Goal: Task Accomplishment & Management: Manage account settings

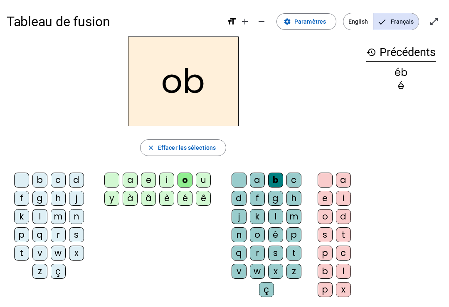
click at [278, 179] on div "b" at bounding box center [275, 180] width 15 height 15
click at [278, 180] on div "b" at bounding box center [275, 180] width 15 height 15
click at [274, 175] on div "b" at bounding box center [275, 180] width 15 height 15
click at [275, 175] on div "b" at bounding box center [275, 180] width 15 height 15
click at [241, 173] on div at bounding box center [238, 180] width 15 height 15
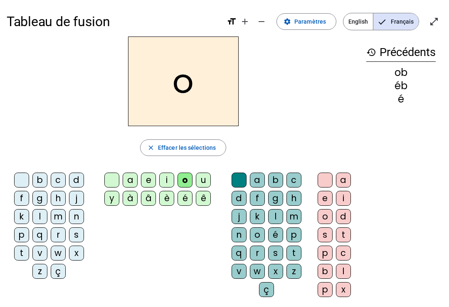
click at [114, 180] on div at bounding box center [111, 180] width 15 height 15
click at [275, 177] on div "b" at bounding box center [275, 180] width 15 height 15
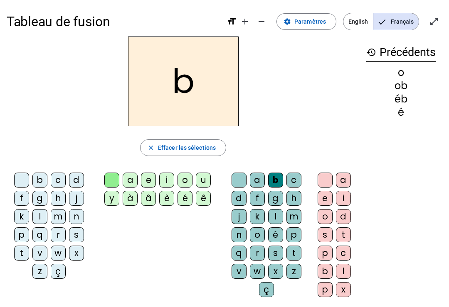
click at [186, 196] on div "é" at bounding box center [184, 198] width 15 height 15
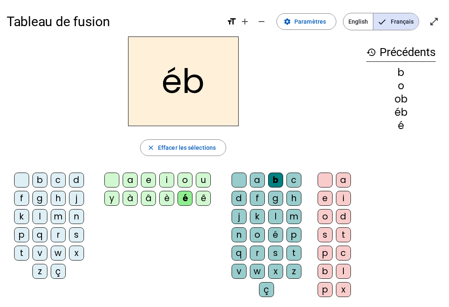
click at [274, 179] on div "b" at bounding box center [275, 180] width 15 height 15
click at [118, 175] on div at bounding box center [111, 180] width 15 height 15
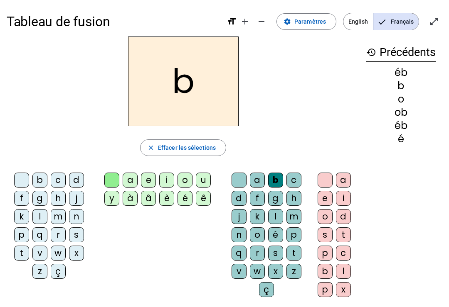
click at [116, 170] on div "a e i o u y à â è é ê" at bounding box center [159, 191] width 129 height 43
click at [108, 177] on div at bounding box center [111, 180] width 15 height 15
click at [109, 178] on div at bounding box center [111, 180] width 15 height 15
click at [237, 179] on div at bounding box center [238, 180] width 15 height 15
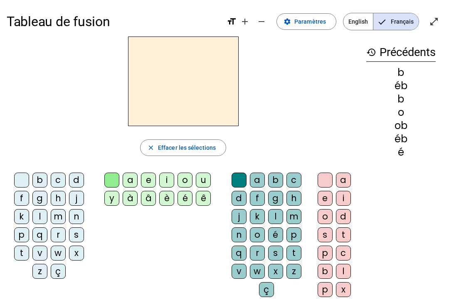
click at [41, 183] on div "b" at bounding box center [39, 180] width 15 height 15
click at [191, 197] on div "é" at bounding box center [184, 198] width 15 height 15
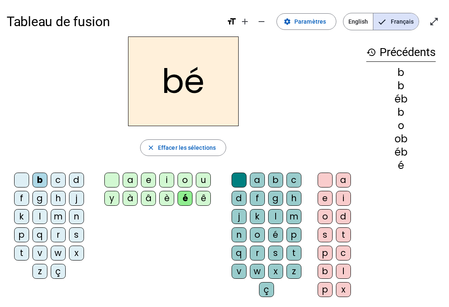
click at [278, 175] on div "b" at bounding box center [275, 180] width 15 height 15
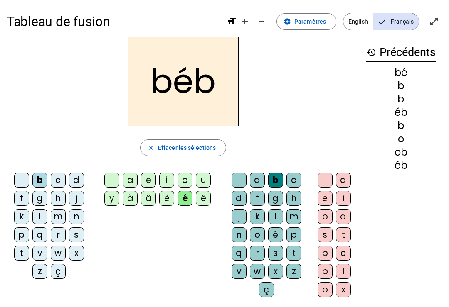
click at [234, 178] on div at bounding box center [238, 180] width 15 height 15
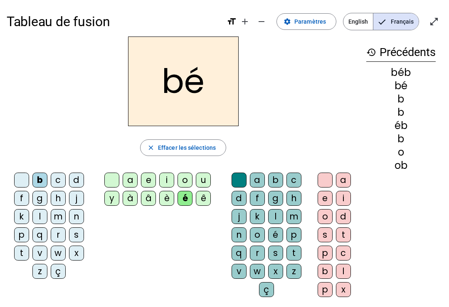
click at [113, 177] on div at bounding box center [111, 180] width 15 height 15
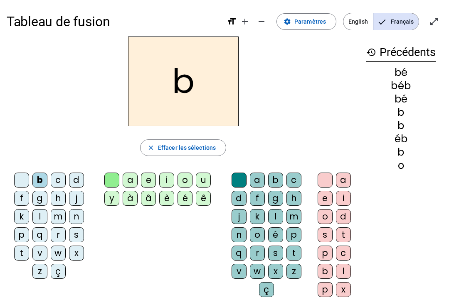
click at [26, 174] on div at bounding box center [21, 180] width 15 height 15
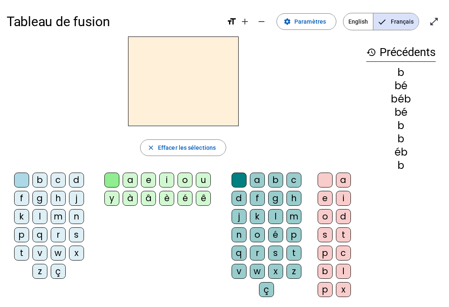
click at [254, 176] on div "a" at bounding box center [257, 180] width 15 height 15
click at [206, 179] on div "u" at bounding box center [203, 180] width 15 height 15
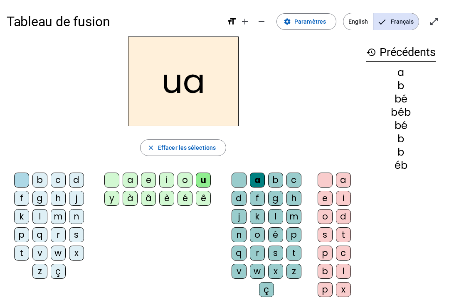
click at [166, 179] on div "i" at bounding box center [166, 180] width 15 height 15
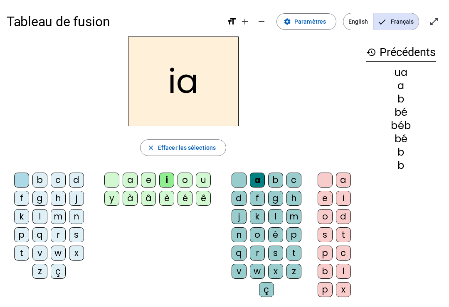
click at [40, 178] on div "b" at bounding box center [39, 180] width 15 height 15
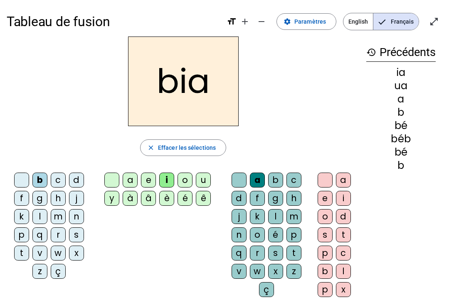
click at [194, 142] on span "button" at bounding box center [182, 148] width 85 height 20
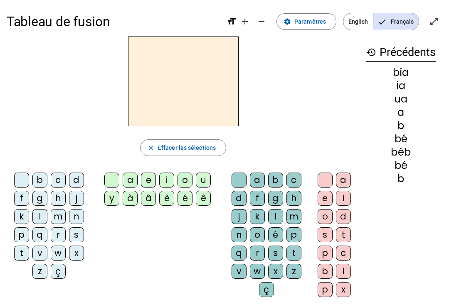
click at [36, 270] on div "z" at bounding box center [39, 271] width 15 height 15
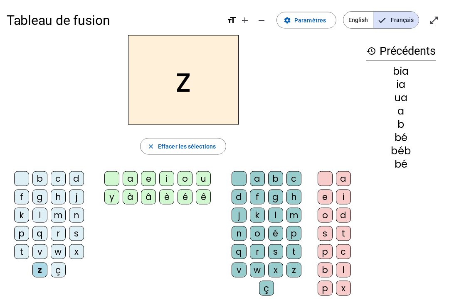
click at [185, 177] on div "o" at bounding box center [184, 179] width 15 height 15
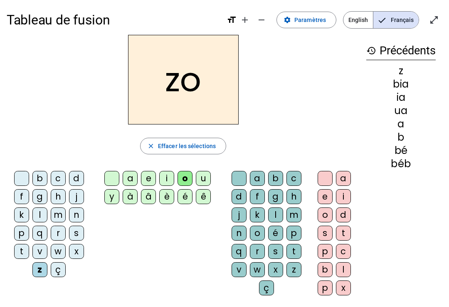
click at [252, 226] on letter-bubble "k" at bounding box center [259, 217] width 18 height 18
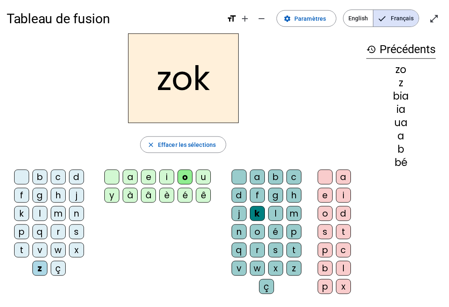
click at [253, 229] on div "o" at bounding box center [257, 232] width 15 height 15
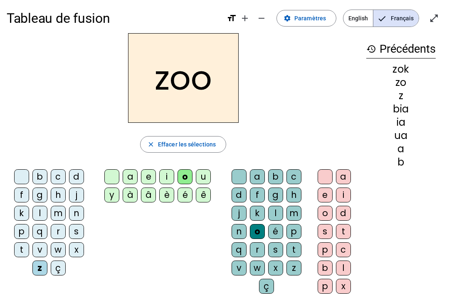
click at [326, 216] on div "o" at bounding box center [324, 213] width 15 height 15
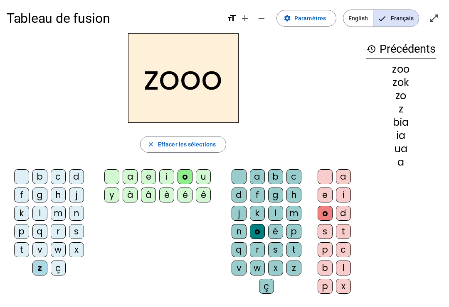
click at [327, 175] on div at bounding box center [324, 177] width 15 height 15
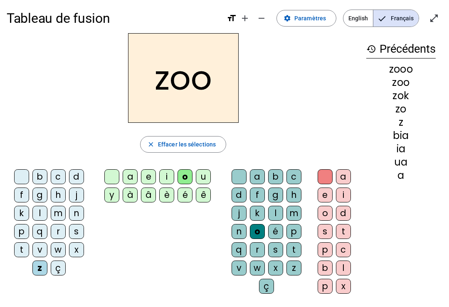
click at [411, 66] on div "zooo" at bounding box center [400, 69] width 69 height 10
click at [408, 66] on div "zooo" at bounding box center [400, 69] width 69 height 10
click at [408, 80] on div "zoo" at bounding box center [400, 83] width 69 height 10
click at [237, 179] on div at bounding box center [238, 177] width 15 height 15
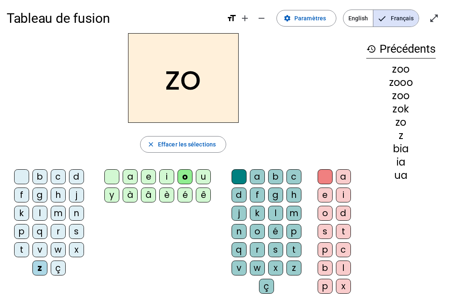
click at [275, 229] on div "é" at bounding box center [275, 231] width 15 height 15
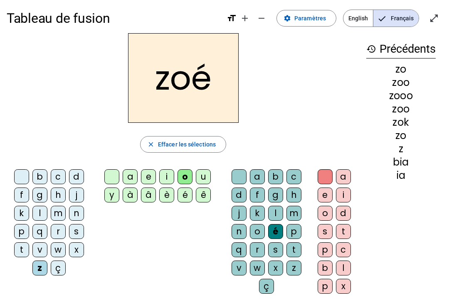
click at [82, 213] on div "n" at bounding box center [76, 213] width 15 height 15
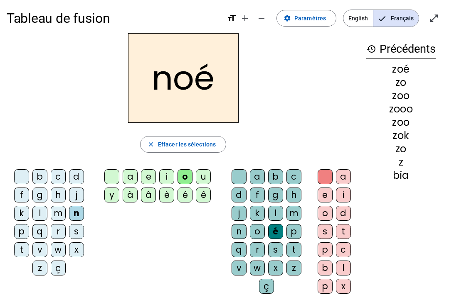
click at [349, 172] on div "a" at bounding box center [343, 177] width 15 height 15
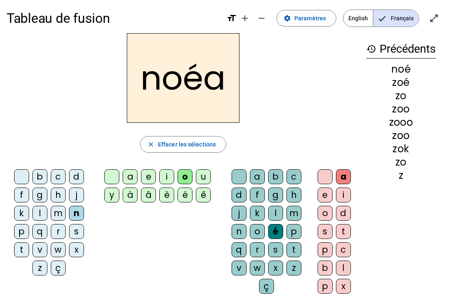
click at [318, 177] on div at bounding box center [324, 177] width 15 height 15
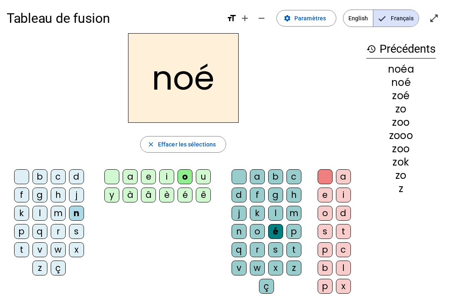
click at [246, 170] on letter-bubble at bounding box center [240, 179] width 18 height 18
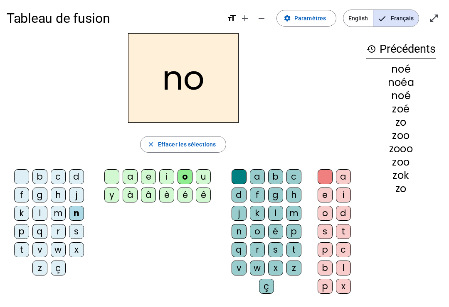
click at [237, 167] on div "a b c d f g h j k l m n o é p q r s t v w x z ç" at bounding box center [268, 233] width 88 height 135
click at [257, 178] on div "a" at bounding box center [257, 177] width 15 height 15
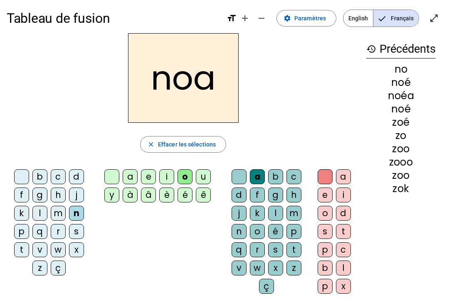
click at [105, 211] on div "b c d f g h j k l m n p q r s t v w x z ç a e i o u y à â è é ê a b c d f g h j…" at bounding box center [183, 233] width 353 height 135
click at [111, 198] on div "y" at bounding box center [111, 195] width 15 height 15
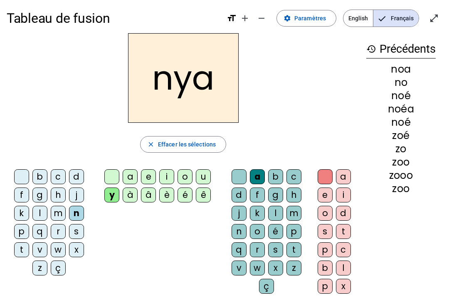
click at [197, 303] on div "Tableau de fusion format_size add remove settings Paramètres English Français o…" at bounding box center [224, 192] width 449 height 391
click at [180, 179] on div "o" at bounding box center [184, 177] width 15 height 15
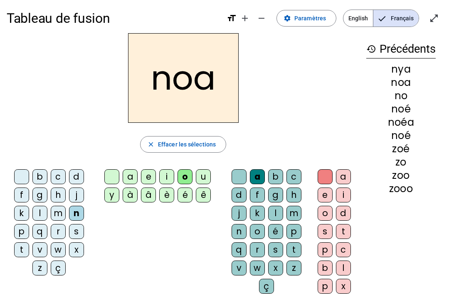
scroll to position [0, 0]
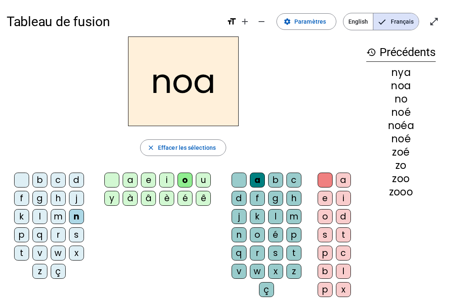
click at [232, 179] on div at bounding box center [238, 180] width 15 height 15
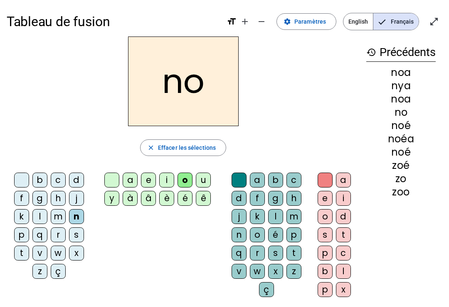
click at [180, 200] on div "é" at bounding box center [184, 198] width 15 height 15
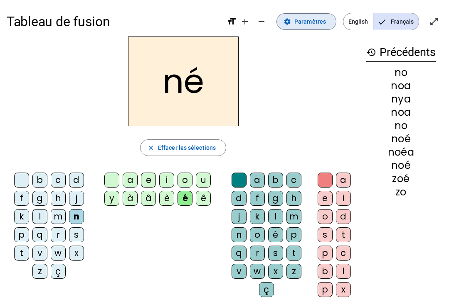
click at [317, 22] on span "Paramètres" at bounding box center [310, 22] width 32 height 10
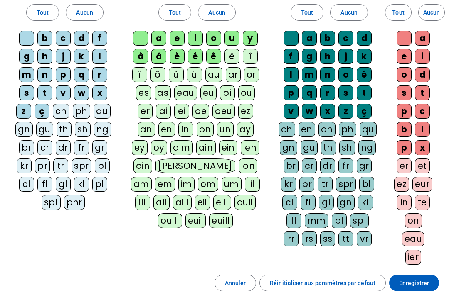
scroll to position [128, 0]
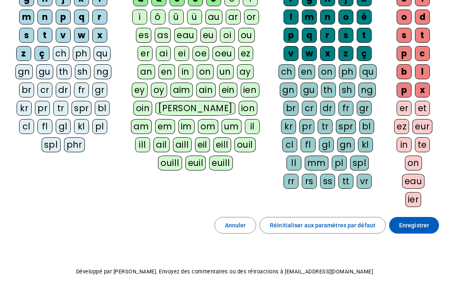
click at [423, 224] on span "Enregistrer" at bounding box center [414, 226] width 30 height 10
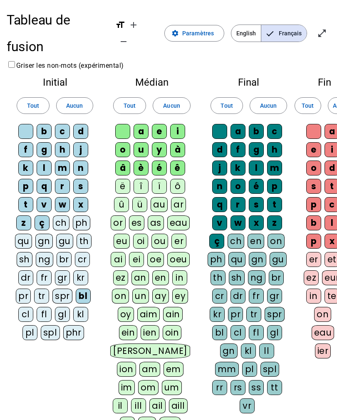
scroll to position [107, 0]
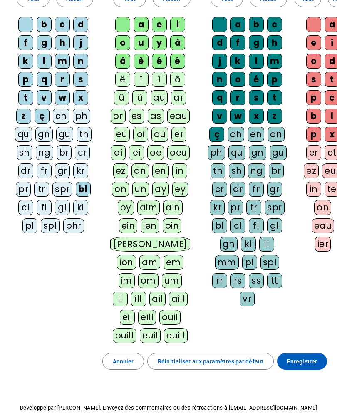
click at [60, 108] on div "ch" at bounding box center [61, 115] width 17 height 15
click at [79, 108] on div "ph" at bounding box center [81, 115] width 17 height 15
click at [26, 127] on div "qu" at bounding box center [23, 134] width 17 height 15
click at [46, 127] on div "gn" at bounding box center [43, 134] width 17 height 15
click at [67, 127] on div "gu" at bounding box center [64, 134] width 17 height 15
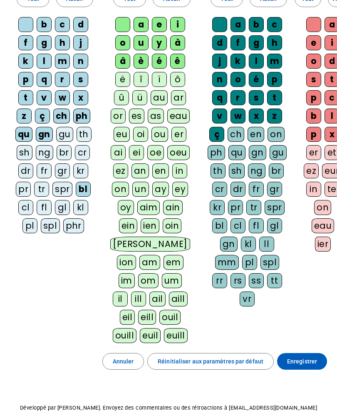
click at [84, 127] on div "th" at bounding box center [83, 134] width 15 height 15
click at [40, 145] on div "ng" at bounding box center [44, 152] width 17 height 15
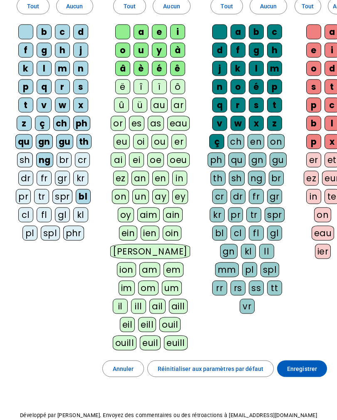
scroll to position [90, 0]
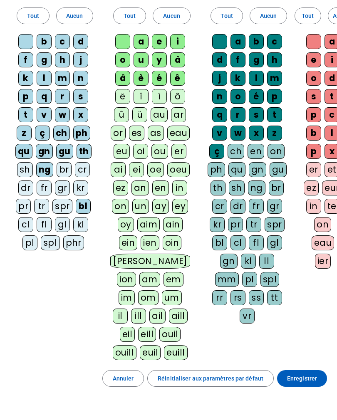
click at [79, 162] on div "cr" at bounding box center [82, 169] width 15 height 15
click at [63, 162] on div "br" at bounding box center [64, 169] width 15 height 15
click at [25, 162] on div "sh" at bounding box center [25, 169] width 16 height 15
click at [27, 180] on div "dr" at bounding box center [25, 187] width 15 height 15
click at [45, 180] on div "fr" at bounding box center [44, 187] width 15 height 15
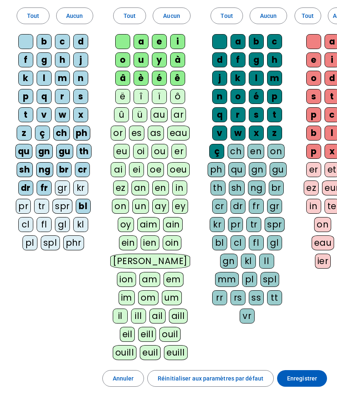
click at [64, 180] on div "gr" at bounding box center [62, 187] width 15 height 15
click at [81, 180] on div "kr" at bounding box center [80, 187] width 15 height 15
click at [29, 199] on div "pr" at bounding box center [23, 206] width 15 height 15
click at [42, 199] on div "tr" at bounding box center [41, 206] width 15 height 15
click at [63, 199] on div "spr" at bounding box center [62, 206] width 20 height 15
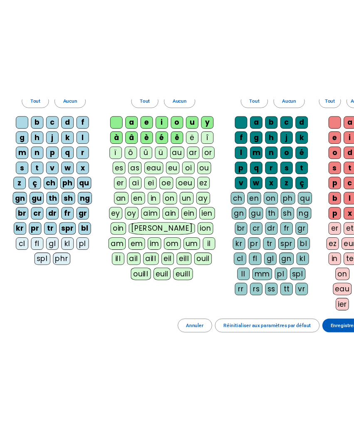
scroll to position [0, 0]
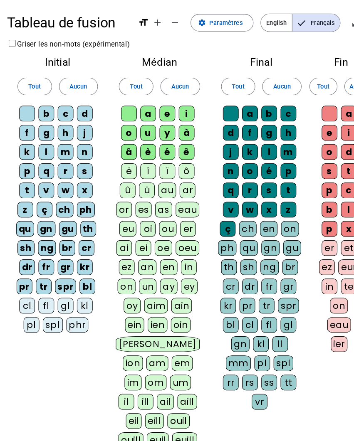
click at [61, 269] on div "spr" at bounding box center [62, 272] width 20 height 15
click at [40, 271] on div "tr" at bounding box center [41, 272] width 15 height 15
click at [23, 270] on div "pr" at bounding box center [23, 272] width 15 height 15
click at [64, 270] on div "spr" at bounding box center [62, 272] width 20 height 15
click at [29, 270] on div "pr" at bounding box center [23, 272] width 15 height 15
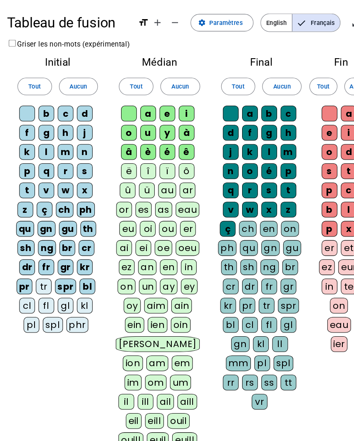
click at [44, 290] on div "fl" at bounding box center [44, 290] width 15 height 15
click at [28, 308] on div "pl" at bounding box center [29, 309] width 15 height 15
click at [45, 311] on div "spl" at bounding box center [50, 309] width 19 height 15
click at [76, 310] on div "phr" at bounding box center [73, 309] width 21 height 15
click at [84, 287] on div "kl" at bounding box center [80, 290] width 15 height 15
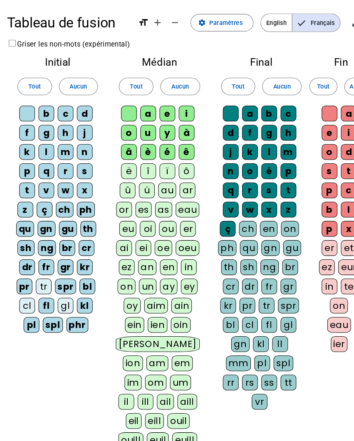
click at [65, 288] on div "gl" at bounding box center [62, 290] width 15 height 15
click at [30, 283] on div "cl" at bounding box center [25, 290] width 15 height 15
click at [44, 267] on div "tr" at bounding box center [41, 272] width 15 height 15
click at [78, 303] on div "phr" at bounding box center [73, 309] width 21 height 15
click at [47, 308] on div "spl" at bounding box center [50, 309] width 19 height 15
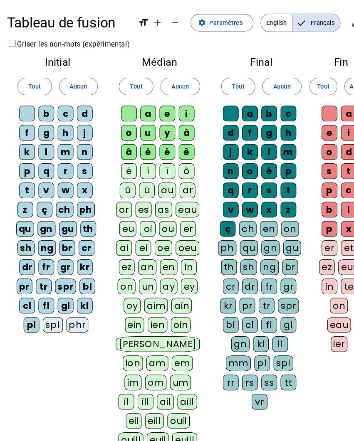
click at [64, 213] on div "gu" at bounding box center [64, 217] width 17 height 15
click at [42, 218] on div "gn" at bounding box center [44, 217] width 17 height 15
click at [21, 218] on div "qu" at bounding box center [23, 217] width 17 height 15
click at [45, 233] on div "ng" at bounding box center [44, 235] width 17 height 15
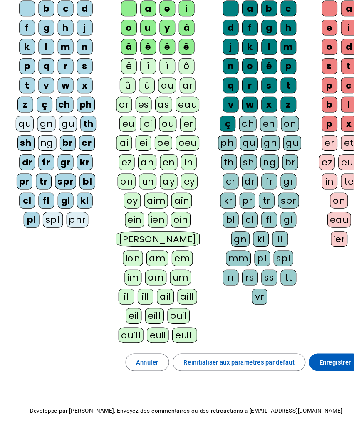
scroll to position [98, 0]
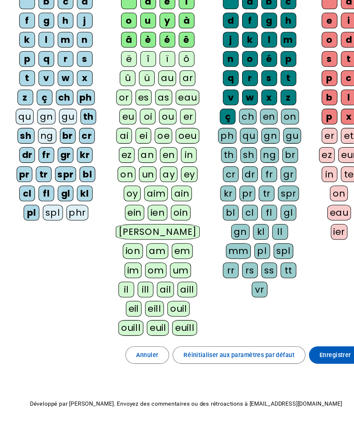
click at [32, 203] on div "pl" at bounding box center [29, 210] width 15 height 15
click at [28, 185] on div "cl" at bounding box center [25, 192] width 15 height 15
click at [47, 185] on div "fl" at bounding box center [44, 192] width 15 height 15
click at [64, 185] on div "gl" at bounding box center [62, 192] width 15 height 15
click at [24, 167] on div "pr" at bounding box center [23, 174] width 15 height 15
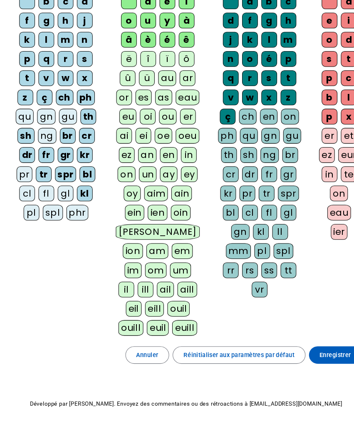
click at [43, 167] on div "tr" at bounding box center [41, 174] width 15 height 15
click at [63, 167] on div "spr" at bounding box center [62, 174] width 20 height 15
click at [81, 185] on div "kl" at bounding box center [80, 192] width 15 height 15
click at [80, 148] on div "kr" at bounding box center [80, 155] width 15 height 15
click at [64, 148] on div "gr" at bounding box center [62, 155] width 15 height 15
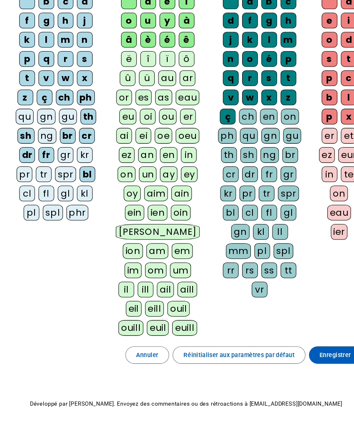
click at [42, 148] on div "fr" at bounding box center [44, 155] width 15 height 15
click at [63, 130] on div "br" at bounding box center [64, 137] width 15 height 15
click at [85, 130] on div "cr" at bounding box center [82, 137] width 15 height 15
click at [85, 112] on div "th" at bounding box center [83, 119] width 15 height 15
click at [27, 148] on div "dr" at bounding box center [25, 155] width 15 height 15
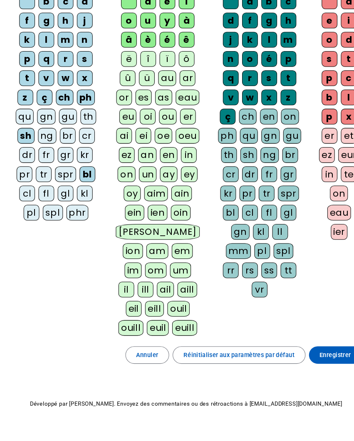
click at [24, 130] on div "sh" at bounding box center [25, 137] width 16 height 15
click at [84, 93] on div "ph" at bounding box center [81, 100] width 17 height 15
click at [316, 341] on span "Enregistrer" at bounding box center [319, 346] width 30 height 10
